Goal: Task Accomplishment & Management: Manage account settings

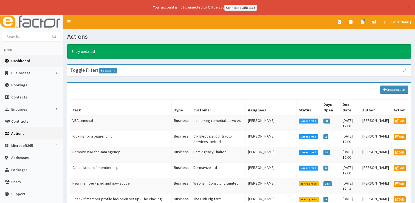
click at [29, 56] on link "Dashboard" at bounding box center [31, 61] width 63 height 12
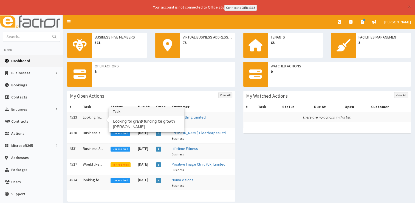
click at [86, 118] on td "Looking fo..." at bounding box center [95, 120] width 28 height 16
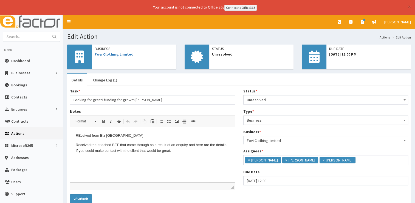
scroll to position [3, 0]
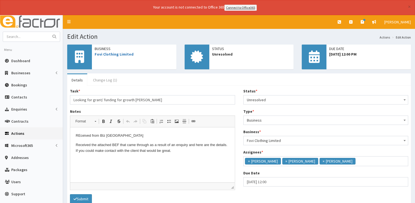
click at [96, 82] on link "Change Log (1)" at bounding box center [105, 80] width 33 height 12
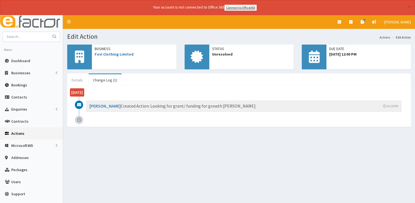
click at [75, 78] on link "Details" at bounding box center [77, 80] width 20 height 12
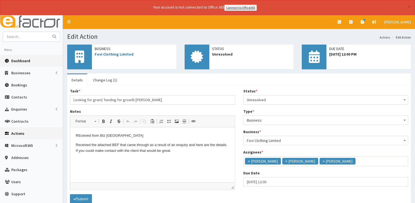
click at [24, 59] on span "Dashboard" at bounding box center [20, 60] width 19 height 5
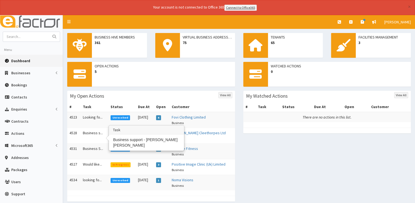
click at [92, 131] on td "Business s..." at bounding box center [95, 135] width 28 height 16
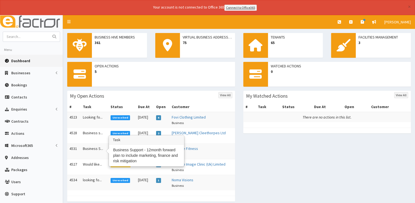
click at [92, 147] on td "Business S..." at bounding box center [95, 151] width 28 height 16
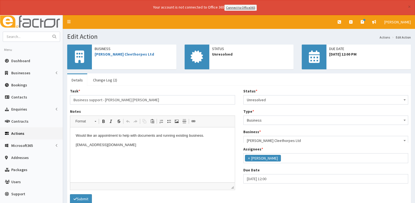
scroll to position [29, 0]
click at [103, 77] on link "Change Log (2)" at bounding box center [105, 80] width 33 height 12
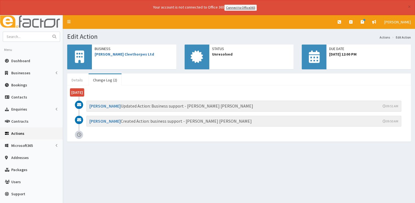
click at [82, 78] on link "Details" at bounding box center [77, 80] width 20 height 12
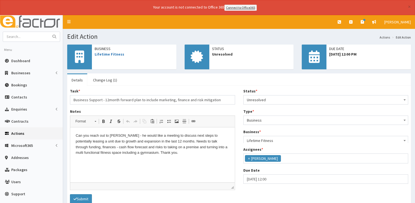
scroll to position [29, 0]
click at [98, 81] on link "Change Log (1)" at bounding box center [105, 80] width 33 height 12
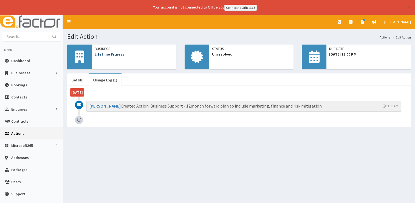
click at [113, 54] on link "Lifetime Fitness" at bounding box center [110, 54] width 30 height 5
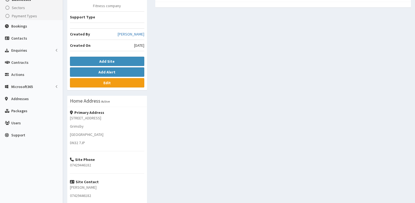
scroll to position [27, 0]
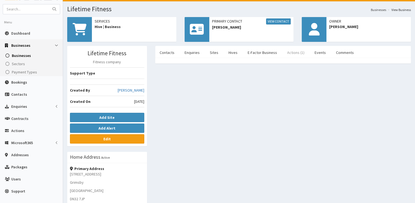
click at [297, 52] on link "Actions (1)" at bounding box center [296, 53] width 26 height 12
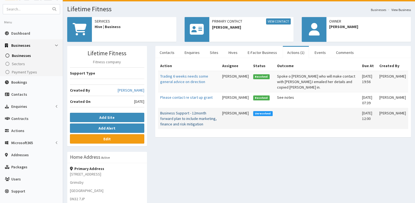
click at [188, 110] on link "Business Support - 12month forward plan to include marketing, finance and risk …" at bounding box center [188, 118] width 57 height 16
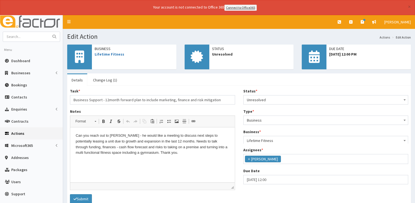
scroll to position [29, 0]
click at [187, 155] on p "Can you reach out to [PERSON_NAME] - he would like a meeting to discuss next st…" at bounding box center [153, 144] width 154 height 23
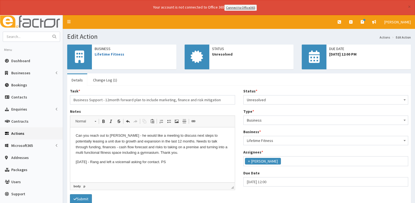
click at [261, 97] on span "Unresolved" at bounding box center [326, 100] width 158 height 8
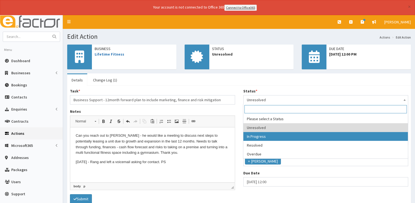
drag, startPoint x: 268, startPoint y: 141, endPoint x: 268, endPoint y: 138, distance: 3.0
select select "2"
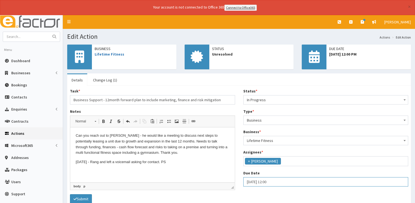
select select "12"
click at [278, 179] on input "[DATE] 12:00" at bounding box center [326, 181] width 165 height 9
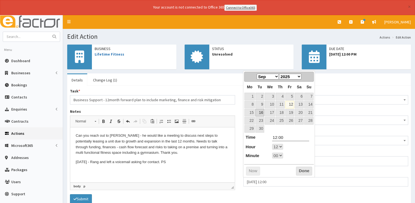
click at [260, 113] on link "16" at bounding box center [260, 112] width 9 height 7
type input "16-09-2025 12:00"
select select "12"
click at [304, 171] on button "Done" at bounding box center [304, 170] width 16 height 9
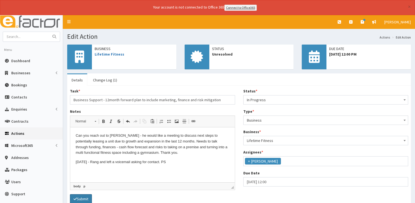
click at [81, 195] on button "Submit" at bounding box center [81, 198] width 22 height 9
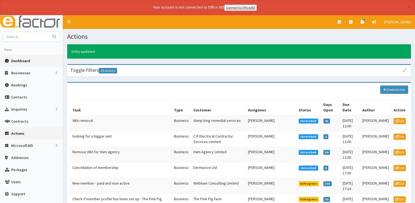
click at [19, 62] on span "Dashboard" at bounding box center [20, 60] width 19 height 5
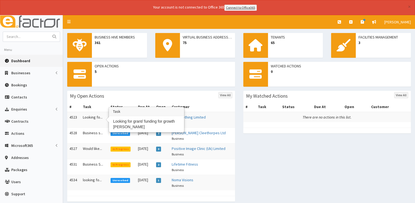
click at [94, 117] on td "Looking fo..." at bounding box center [95, 120] width 28 height 16
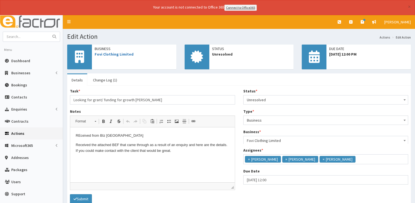
scroll to position [3, 0]
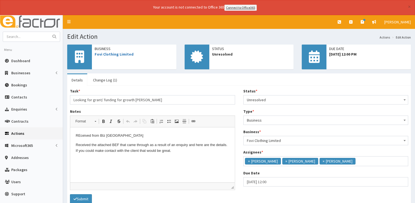
click at [124, 57] on div "Business Fovi Clothing Limited" at bounding box center [134, 51] width 85 height 14
click at [125, 54] on link "Fovi Clothing Limited" at bounding box center [114, 54] width 39 height 5
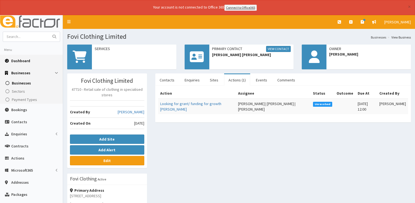
click at [14, 64] on link "Dashboard" at bounding box center [31, 61] width 63 height 12
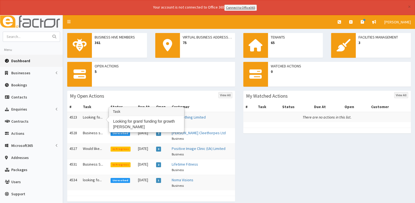
click at [91, 116] on td "Looking fo..." at bounding box center [95, 120] width 28 height 16
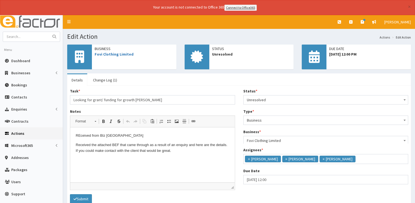
scroll to position [3, 0]
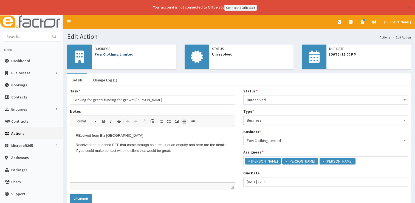
click at [120, 53] on link "Fovi Clothing Limited" at bounding box center [114, 54] width 39 height 5
click at [19, 57] on link "Dashboard" at bounding box center [31, 61] width 63 height 12
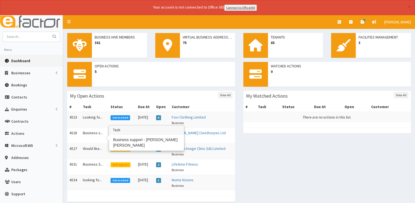
click at [85, 128] on td "Business s..." at bounding box center [95, 135] width 28 height 16
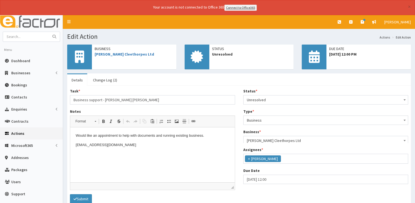
scroll to position [29, 0]
drag, startPoint x: 62, startPoint y: 42, endPoint x: 289, endPoint y: 90, distance: 232.5
click at [292, 88] on div "Status * Please select a Status Unresolved In Progress Resolved Overdue Unresol…" at bounding box center [326, 96] width 165 height 16
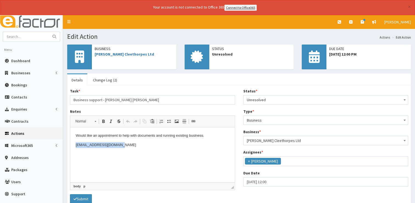
drag, startPoint x: 122, startPoint y: 143, endPoint x: 75, endPoint y: 143, distance: 46.7
click at [75, 143] on html "Would like an appointment to help with documents and running existing business.…" at bounding box center [152, 140] width 165 height 26
click at [96, 160] on span "Copy" at bounding box center [98, 158] width 17 height 8
copy p "moonlight90vn@gmail.com"
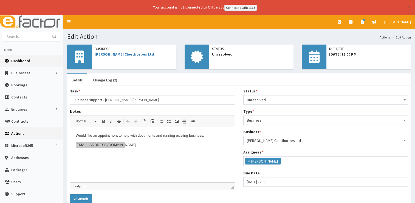
click at [21, 59] on span "Dashboard" at bounding box center [20, 60] width 19 height 5
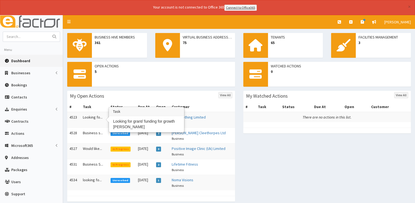
click at [86, 118] on td "Looking fo..." at bounding box center [95, 120] width 28 height 16
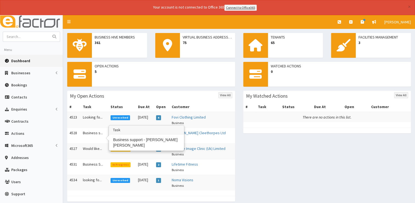
click at [93, 135] on td "Business s..." at bounding box center [95, 135] width 28 height 16
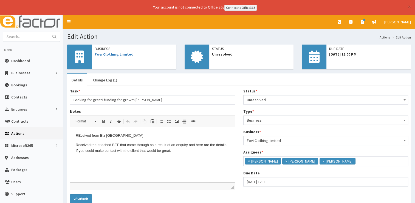
scroll to position [3, 0]
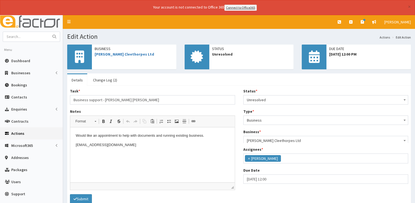
scroll to position [29, 0]
click at [126, 146] on p "[EMAIL_ADDRESS][DOMAIN_NAME]" at bounding box center [153, 145] width 154 height 6
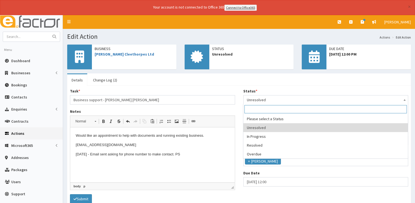
click at [279, 99] on span "Unresolved" at bounding box center [326, 100] width 158 height 8
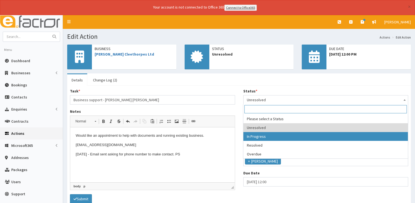
select select "2"
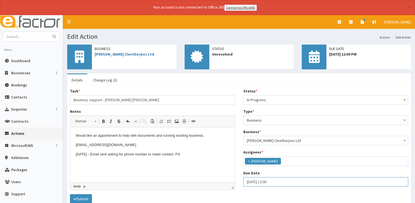
select select "12"
click at [277, 180] on input "[DATE] 12:00" at bounding box center [326, 181] width 165 height 9
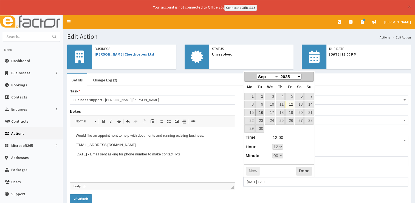
click at [261, 111] on link "16" at bounding box center [260, 112] width 9 height 7
type input "[DATE] 12:00"
select select "12"
click at [301, 170] on button "Done" at bounding box center [304, 170] width 16 height 9
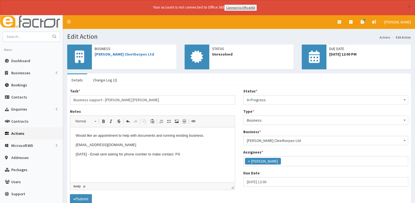
click at [85, 191] on div "Task * Business support - [PERSON_NAME] [PERSON_NAME] Notes <p>Would like an ap…" at bounding box center [153, 141] width 174 height 106
click at [86, 196] on button "Submit" at bounding box center [81, 198] width 22 height 9
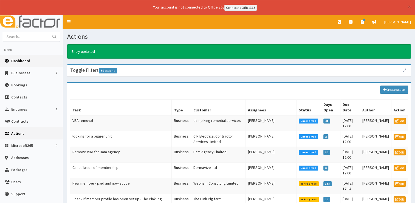
click at [25, 59] on span "Dashboard" at bounding box center [20, 60] width 19 height 5
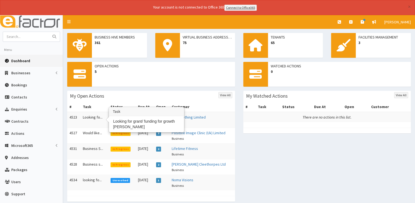
click at [84, 115] on td "Looking fo..." at bounding box center [95, 120] width 28 height 16
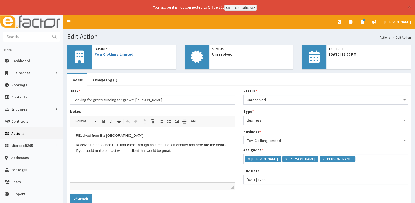
scroll to position [3, 0]
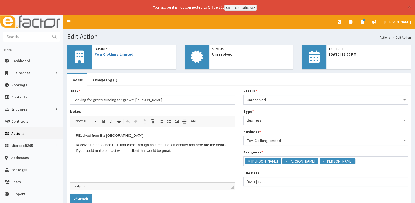
click at [207, 156] on body "REceived from BIz lincolnshire Received the attached BEF that came through as a…" at bounding box center [153, 148] width 154 height 30
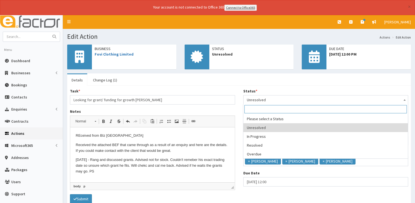
click at [309, 102] on span "Unresolved" at bounding box center [326, 100] width 158 height 8
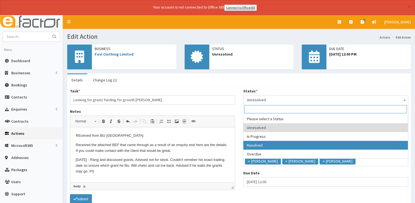
select select "3"
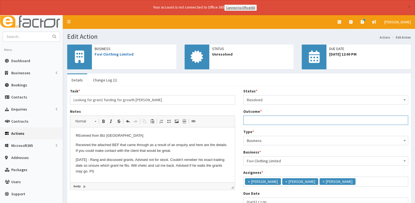
click at [273, 120] on input "Outcome *" at bounding box center [326, 119] width 165 height 9
type input "See notes"
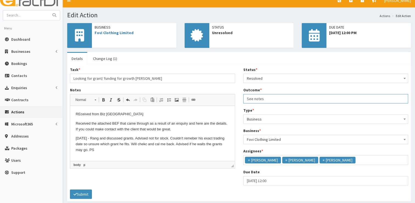
scroll to position [43, 0]
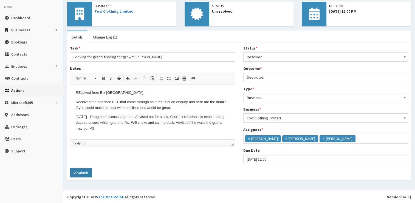
click at [86, 175] on button "Submit" at bounding box center [81, 172] width 22 height 9
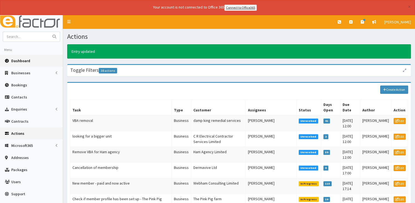
click at [21, 59] on span "Dashboard" at bounding box center [20, 60] width 19 height 5
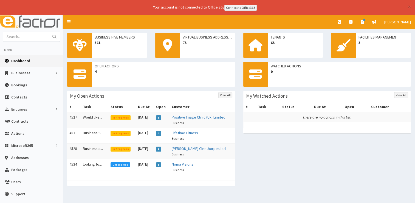
click at [15, 59] on span "Dashboard" at bounding box center [20, 60] width 19 height 5
